Goal: Use online tool/utility: Utilize a website feature to perform a specific function

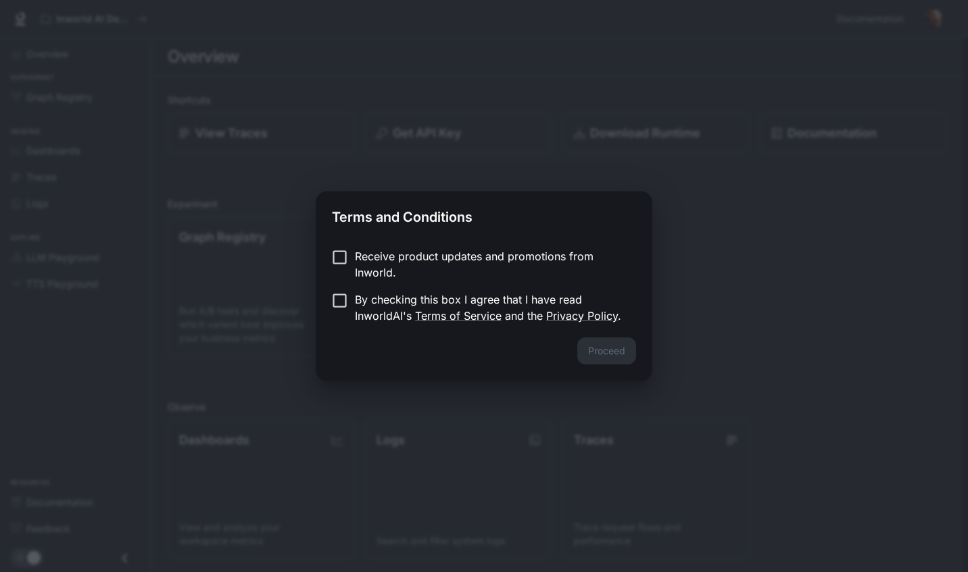
click at [514, 264] on p "Receive product updates and promotions from Inworld." at bounding box center [490, 264] width 270 height 32
click at [531, 296] on p "By checking this box I agree that I have read InworldAI's Terms of Service and …" at bounding box center [490, 307] width 270 height 32
click at [586, 352] on button "Proceed" at bounding box center [606, 350] width 59 height 27
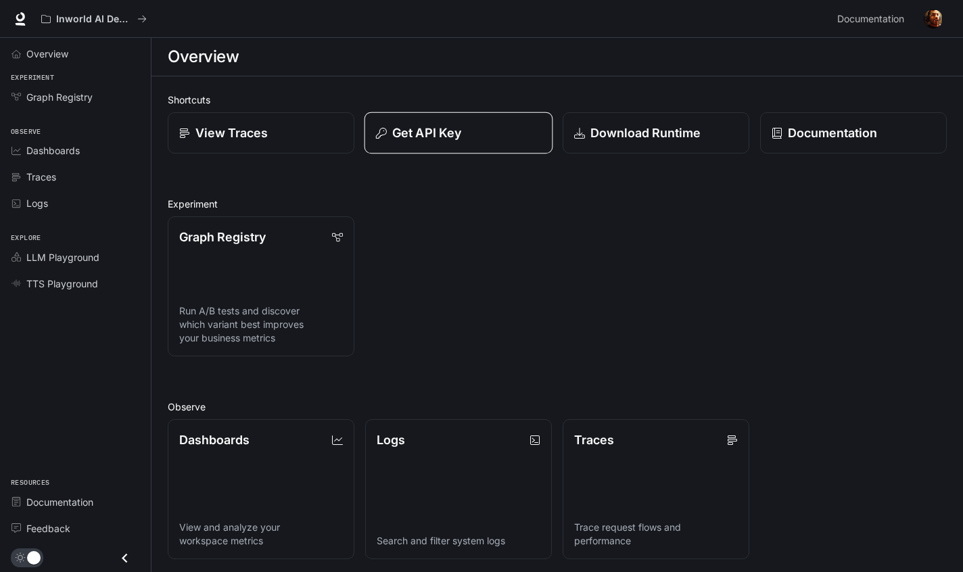
click at [474, 145] on button "Get API Key" at bounding box center [458, 133] width 189 height 42
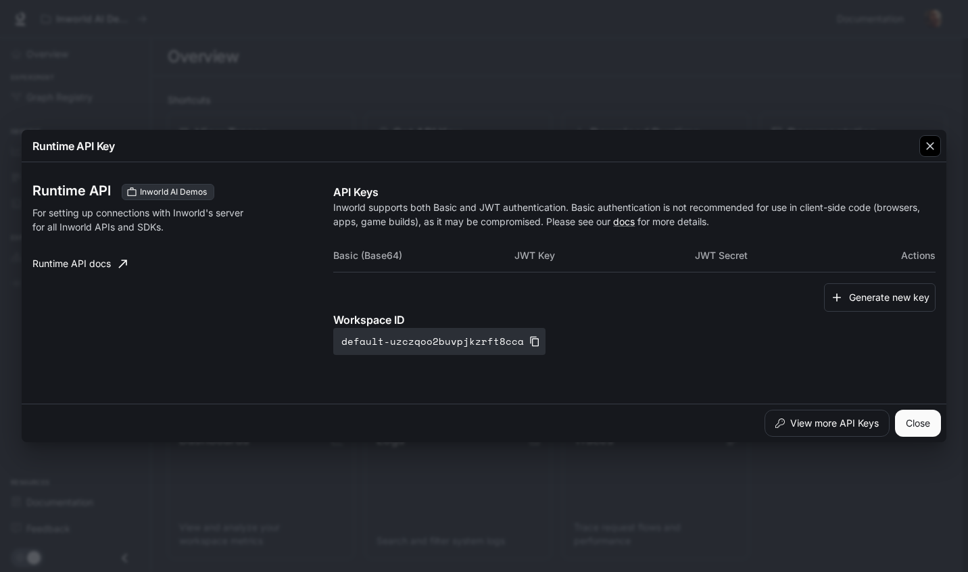
click at [931, 146] on icon "button" at bounding box center [930, 146] width 14 height 14
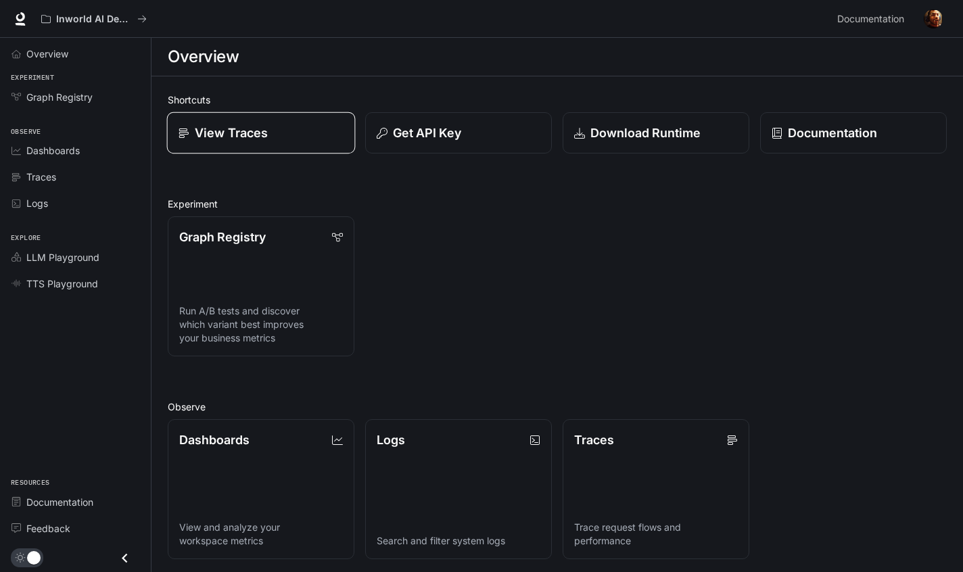
click at [289, 147] on link "View Traces" at bounding box center [261, 133] width 189 height 42
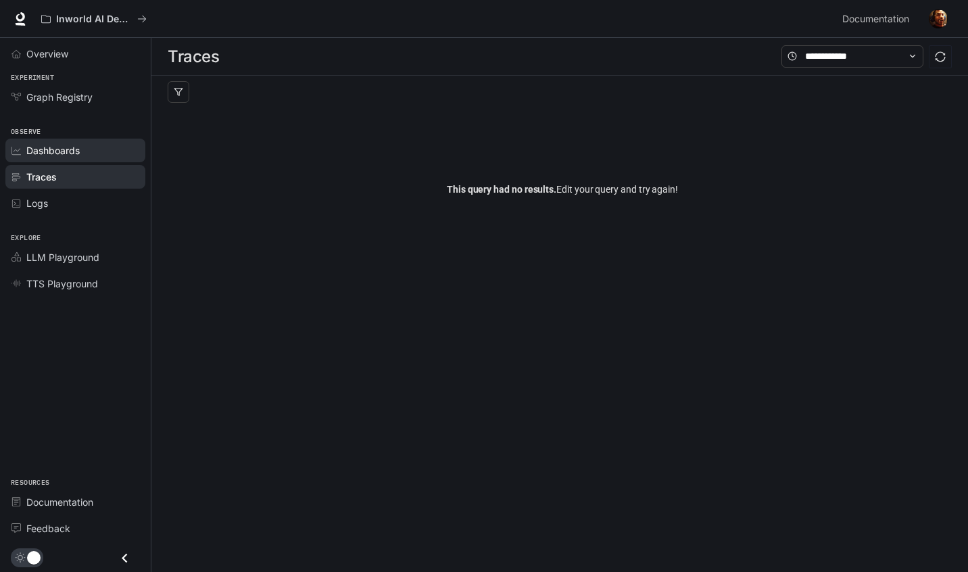
click at [112, 147] on div "Dashboards" at bounding box center [82, 150] width 113 height 14
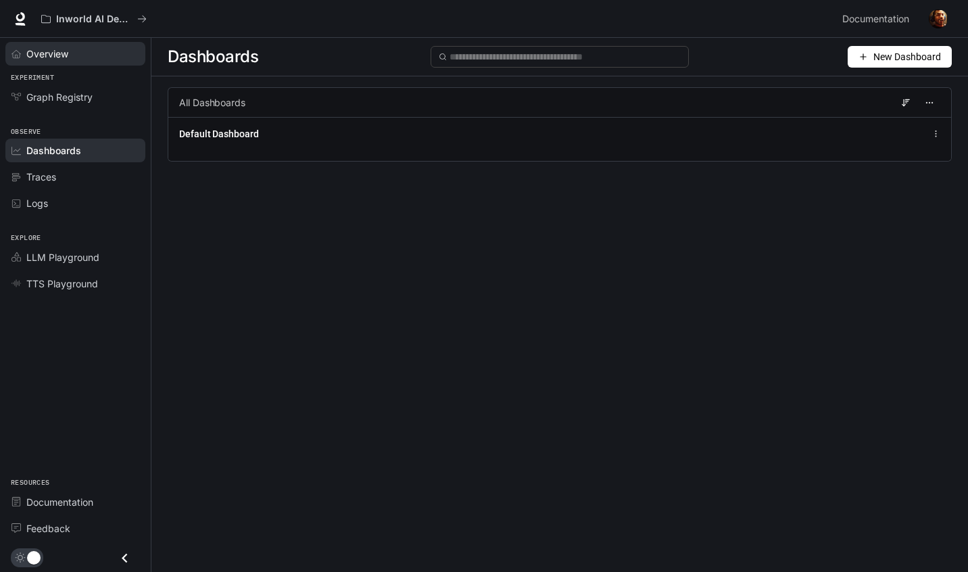
click at [101, 54] on div "Overview" at bounding box center [82, 54] width 113 height 14
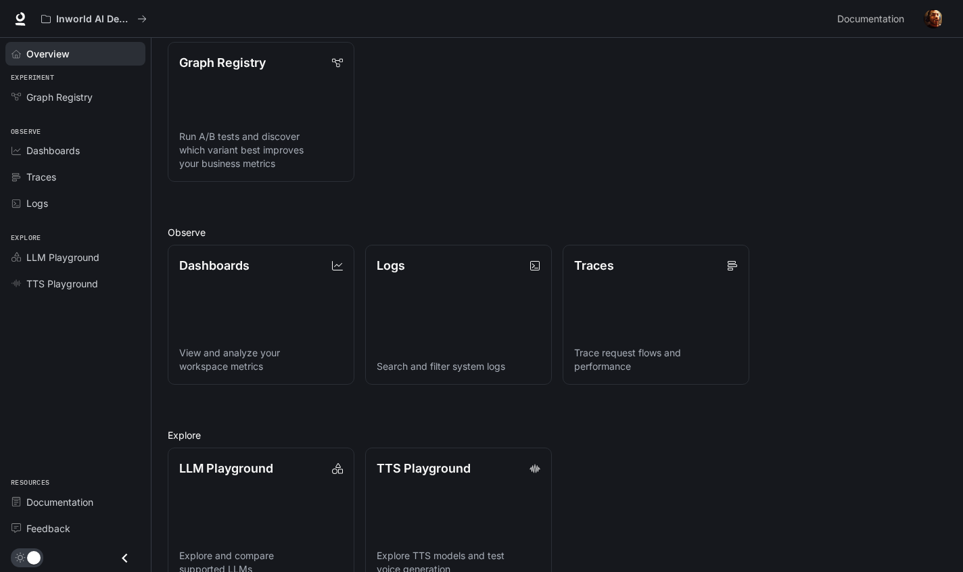
scroll to position [206, 0]
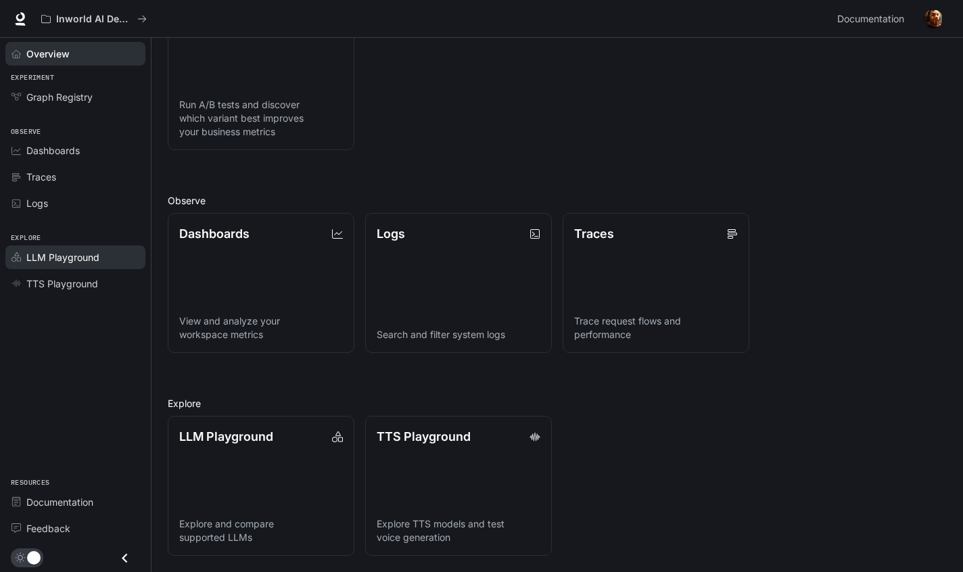
click at [99, 259] on div "LLM Playground" at bounding box center [82, 257] width 113 height 14
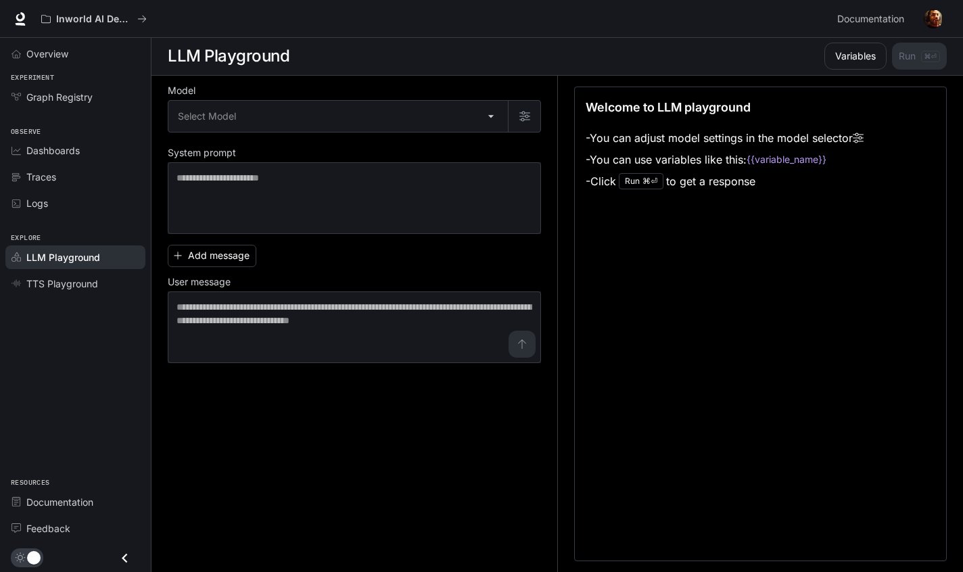
click at [308, 133] on div "Model Select Model ​ System prompt * ​ Add message User message * ​" at bounding box center [354, 225] width 373 height 276
click at [326, 121] on body "Skip to main content Inworld AI Demos Documentation Documentation Portal Overvi…" at bounding box center [481, 285] width 963 height 573
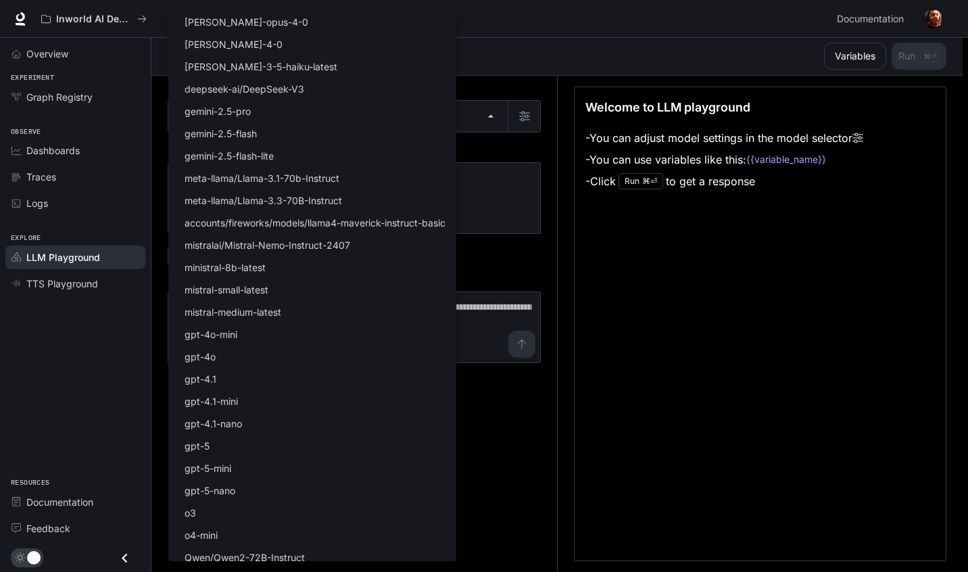
click at [497, 61] on div at bounding box center [484, 286] width 968 height 572
